Goal: Find specific page/section: Find specific page/section

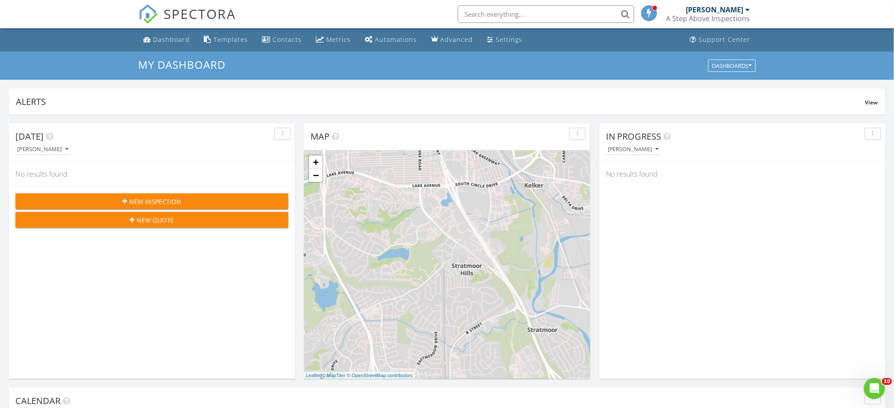
click at [560, 13] on input "text" at bounding box center [546, 14] width 176 height 18
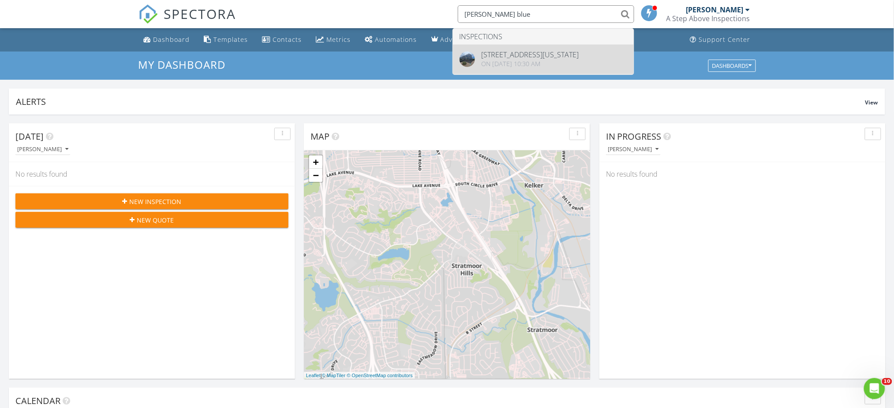
type input "donell blue"
